Goal: Use online tool/utility: Utilize a website feature to perform a specific function

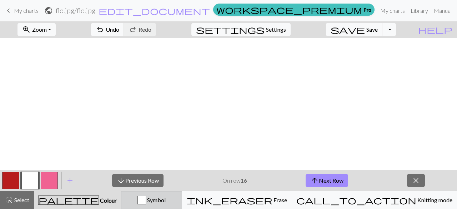
scroll to position [214, 0]
click at [166, 201] on span "Symbol" at bounding box center [156, 200] width 20 height 7
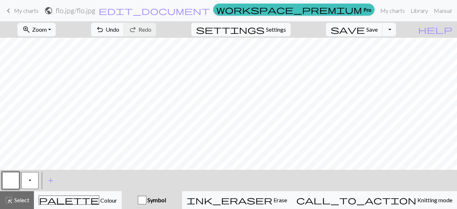
click at [28, 183] on button "p" at bounding box center [29, 180] width 17 height 17
click at [119, 30] on span "Undo" at bounding box center [113, 29] width 14 height 7
click at [124, 28] on button "undo Undo Undo" at bounding box center [107, 30] width 33 height 14
click at [12, 180] on button "button" at bounding box center [10, 180] width 17 height 17
click at [30, 183] on span "p" at bounding box center [30, 181] width 2 height 6
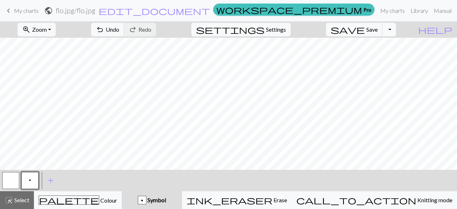
click at [9, 182] on button "button" at bounding box center [10, 180] width 17 height 17
click at [32, 184] on button "p" at bounding box center [29, 180] width 17 height 17
click at [15, 185] on button "button" at bounding box center [10, 180] width 17 height 17
click at [33, 187] on button "p" at bounding box center [29, 180] width 17 height 17
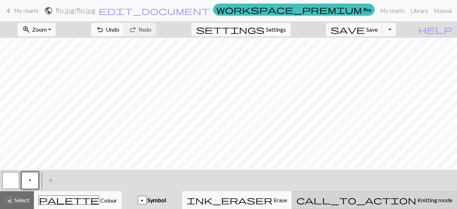
click at [385, 197] on span "call_to_action" at bounding box center [356, 201] width 120 height 10
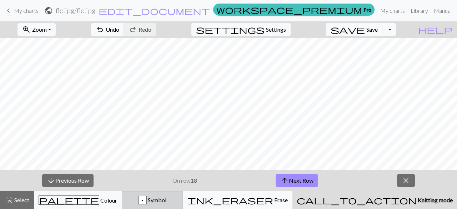
click at [183, 196] on button "p Symbol" at bounding box center [152, 201] width 61 height 18
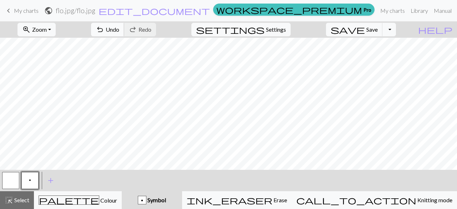
click at [104, 25] on span "undo" at bounding box center [100, 30] width 9 height 10
click at [15, 187] on button "button" at bounding box center [10, 180] width 17 height 17
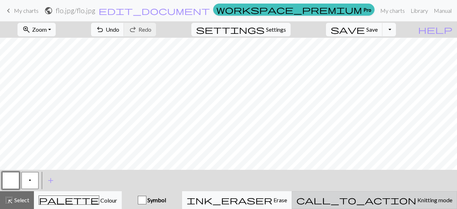
click at [416, 202] on span "Knitting mode" at bounding box center [434, 200] width 36 height 7
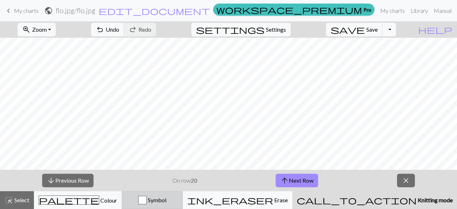
click at [166, 201] on span "Symbol" at bounding box center [157, 200] width 20 height 7
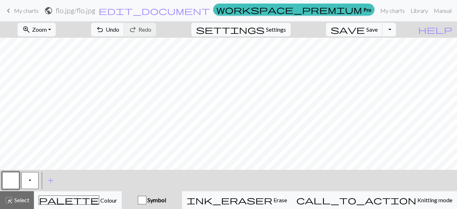
click at [34, 184] on button "p" at bounding box center [29, 180] width 17 height 17
click at [14, 183] on button "button" at bounding box center [10, 180] width 17 height 17
click at [31, 180] on span "p" at bounding box center [30, 181] width 2 height 6
click at [8, 181] on button "button" at bounding box center [10, 180] width 17 height 17
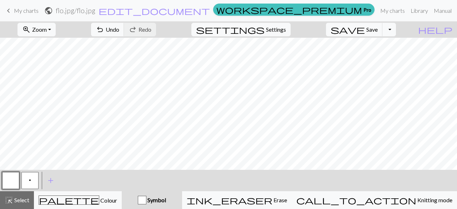
click at [35, 181] on button "p" at bounding box center [29, 180] width 17 height 17
click at [15, 176] on button "button" at bounding box center [10, 180] width 17 height 17
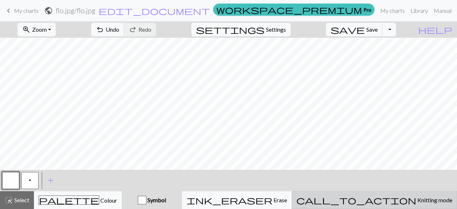
click at [416, 198] on span "Knitting mode" at bounding box center [434, 200] width 36 height 7
